Goal: Task Accomplishment & Management: Complete application form

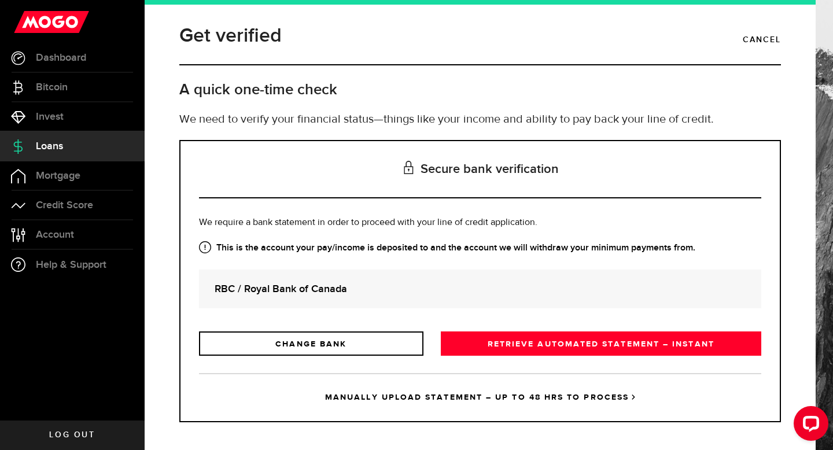
scroll to position [6, 0]
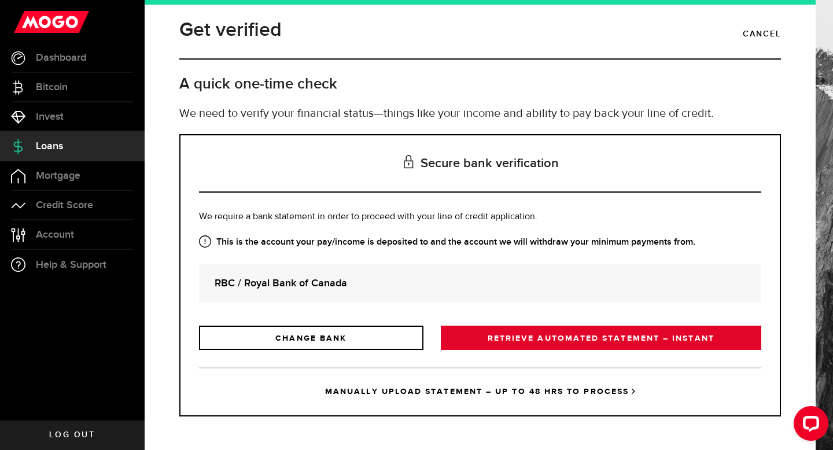
click at [497, 335] on link "RETRIEVE AUTOMATED STATEMENT – INSTANT" at bounding box center [601, 338] width 320 height 24
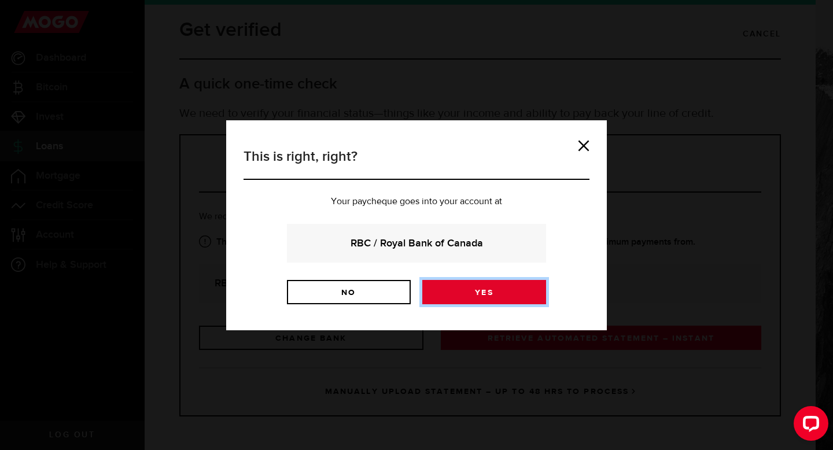
click at [477, 293] on link "Yes" at bounding box center [484, 292] width 124 height 24
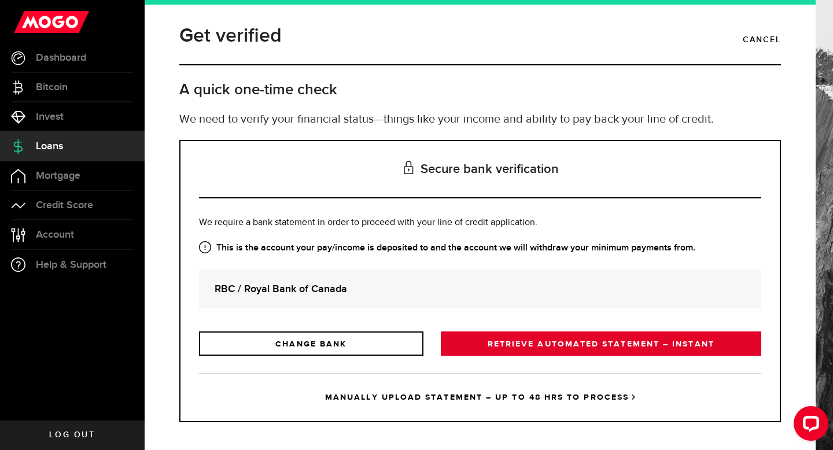
click at [500, 341] on link "RETRIEVE AUTOMATED STATEMENT – INSTANT" at bounding box center [601, 343] width 320 height 24
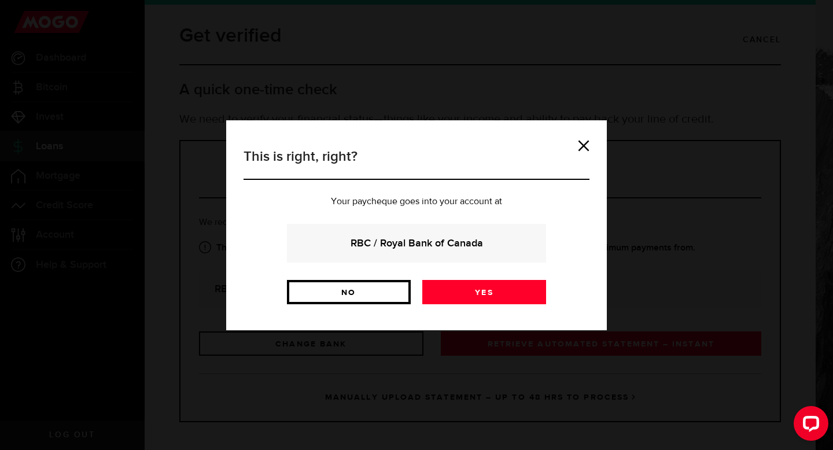
click at [386, 293] on link "No" at bounding box center [349, 292] width 124 height 24
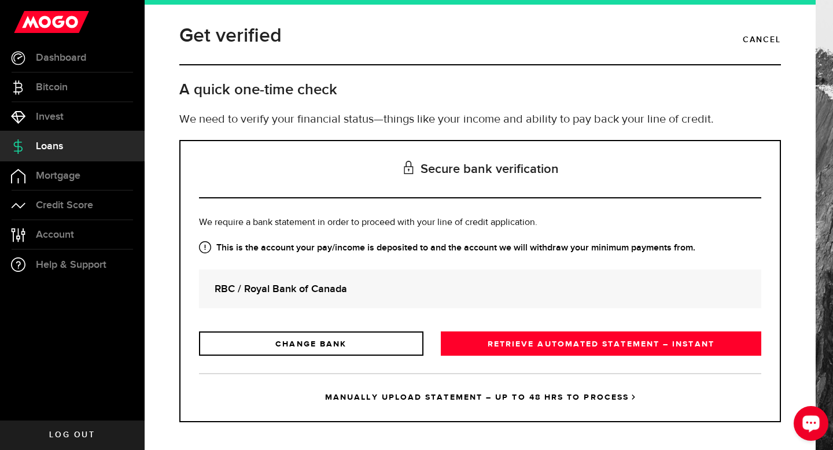
click at [806, 426] on div "Open LiveChat chat widget" at bounding box center [811, 423] width 20 height 20
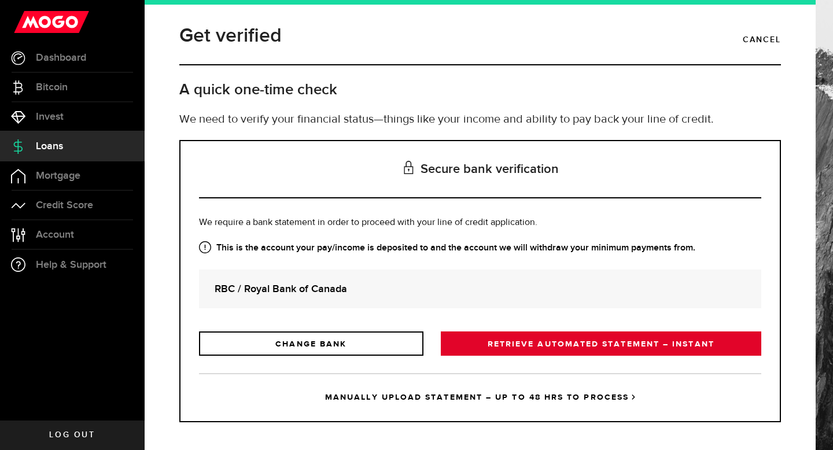
click at [568, 339] on link "RETRIEVE AUTOMATED STATEMENT – INSTANT" at bounding box center [601, 343] width 320 height 24
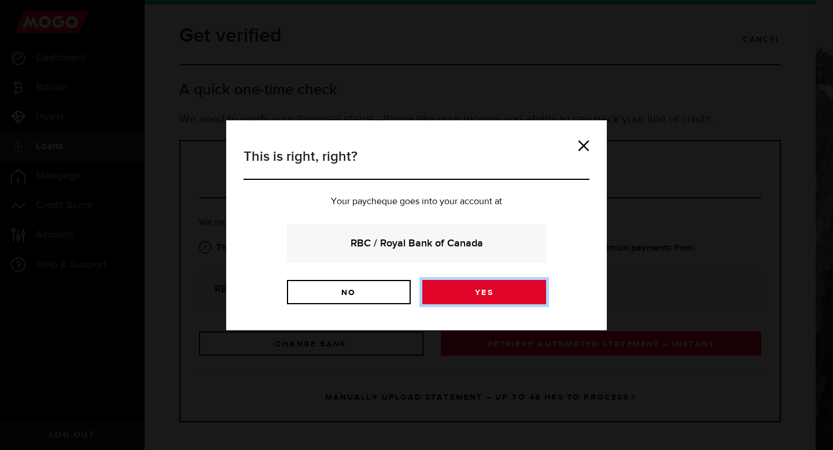
click at [531, 300] on link "Yes" at bounding box center [484, 292] width 124 height 24
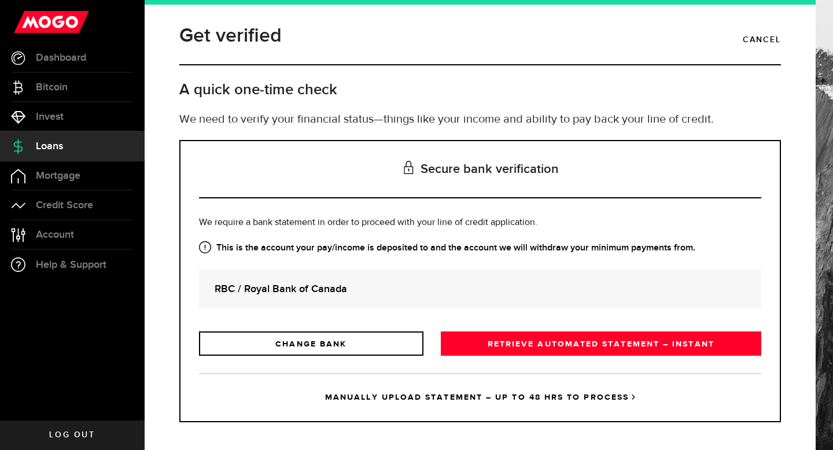
click at [551, 268] on div "Is this the bank account you want us to get your bank statements from? We requi…" at bounding box center [480, 286] width 562 height 140
click at [55, 207] on span "Credit Score" at bounding box center [64, 205] width 57 height 10
